Goal: Task Accomplishment & Management: Use online tool/utility

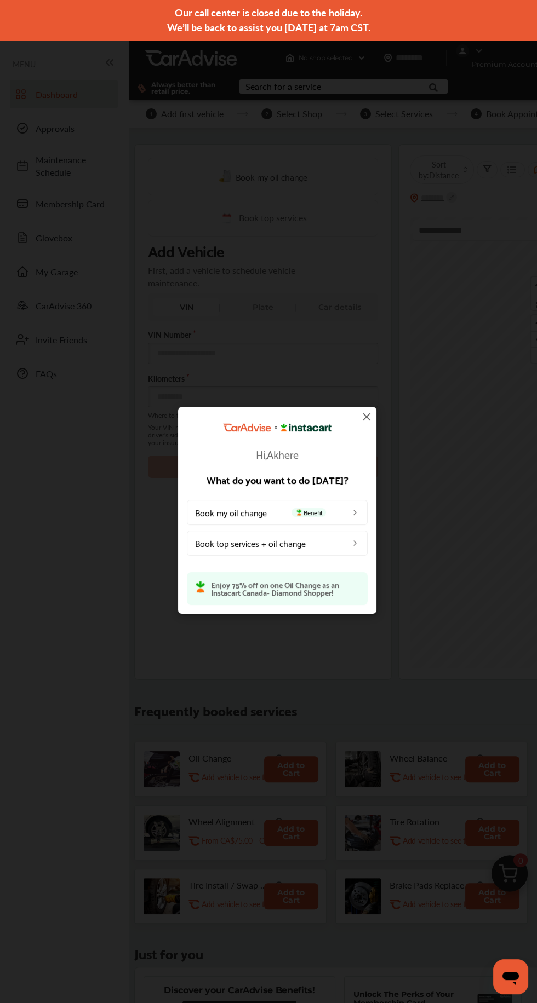
click at [421, 726] on div "Hi, Akhere What do you want to do today? Book my oil change Benefit Book top se…" at bounding box center [277, 510] width 554 height 1021
click at [414, 692] on div "Hi, Akhere What do you want to do today? Book my oil change Benefit Book top se…" at bounding box center [277, 510] width 554 height 1021
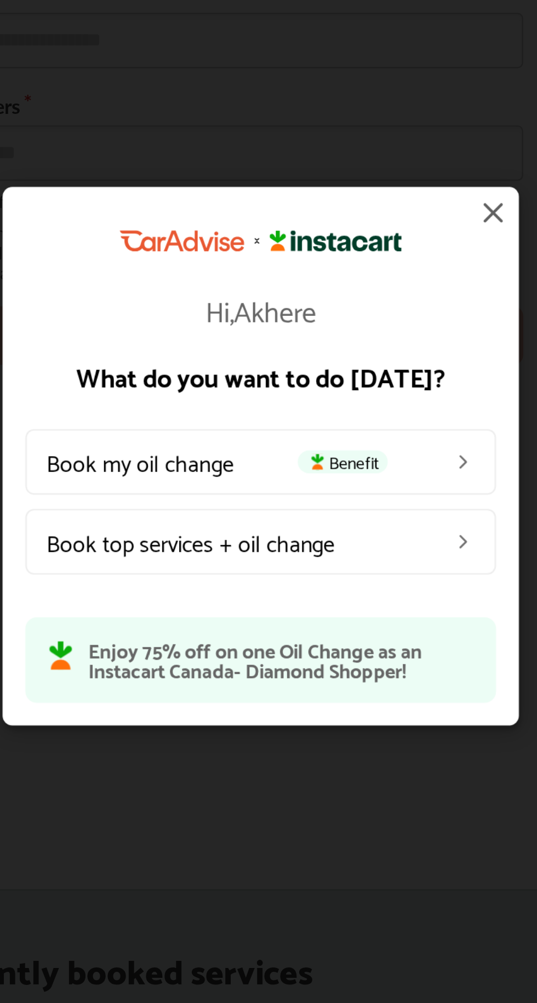
scroll to position [3, 0]
